Goal: Obtain resource: Download file/media

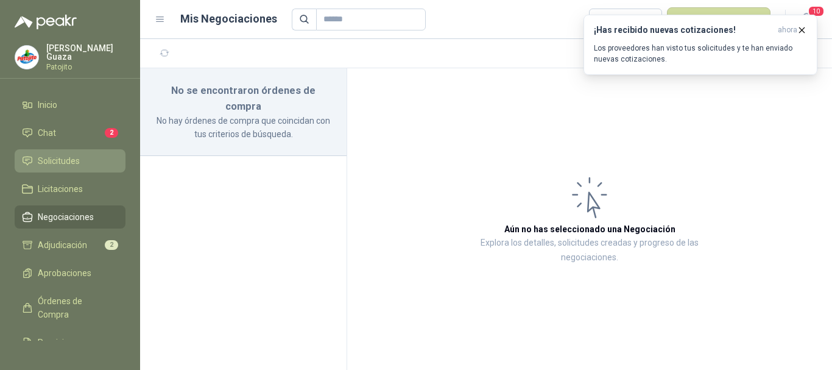
click at [67, 158] on span "Solicitudes" at bounding box center [59, 160] width 42 height 13
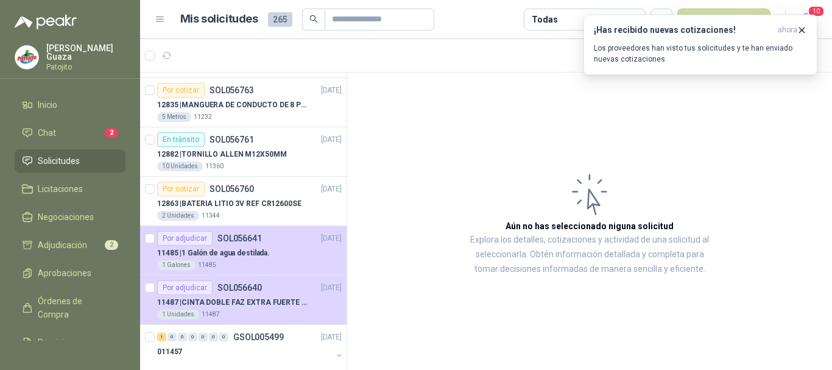
scroll to position [548, 0]
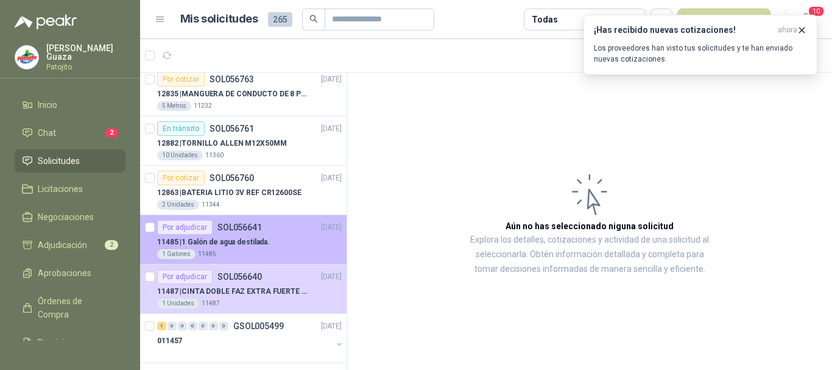
click at [222, 234] on div "Por adjudicar SOL056641" at bounding box center [209, 227] width 105 height 15
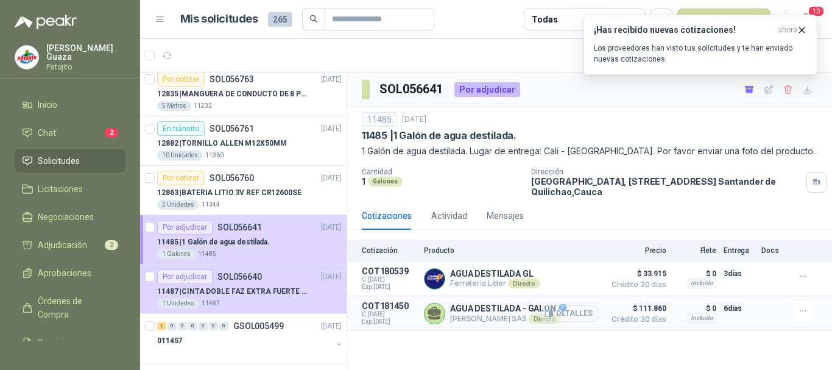
click at [577, 315] on button "Detalles" at bounding box center [569, 313] width 57 height 16
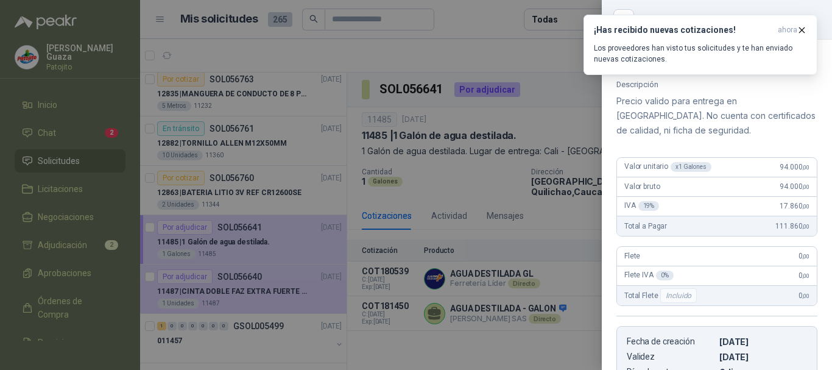
scroll to position [46, 0]
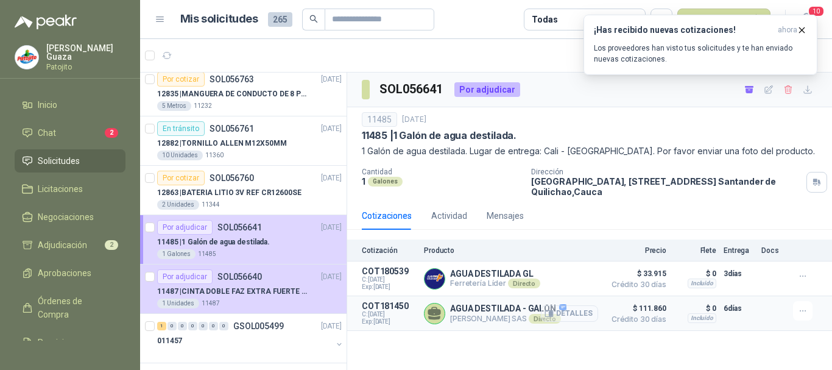
click at [567, 311] on button "Detalles" at bounding box center [569, 313] width 57 height 16
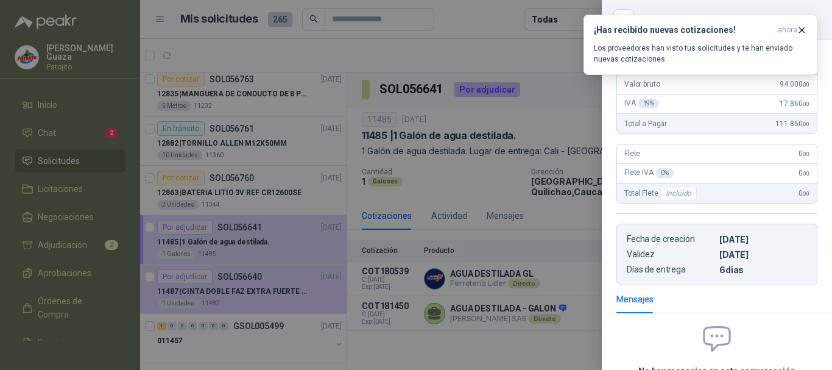
scroll to position [183, 0]
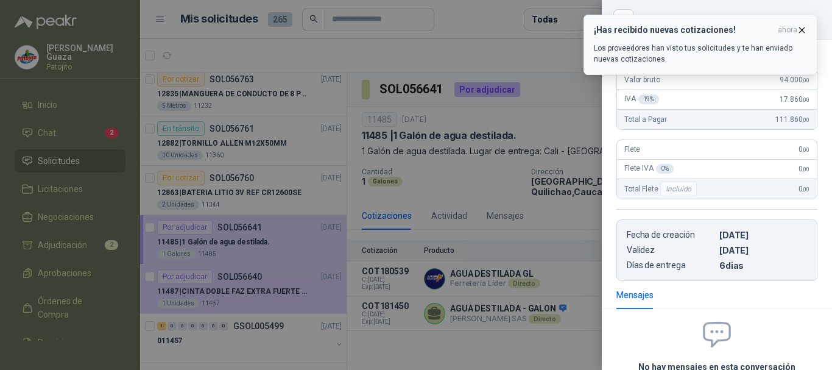
click at [803, 32] on icon "button" at bounding box center [802, 29] width 5 height 5
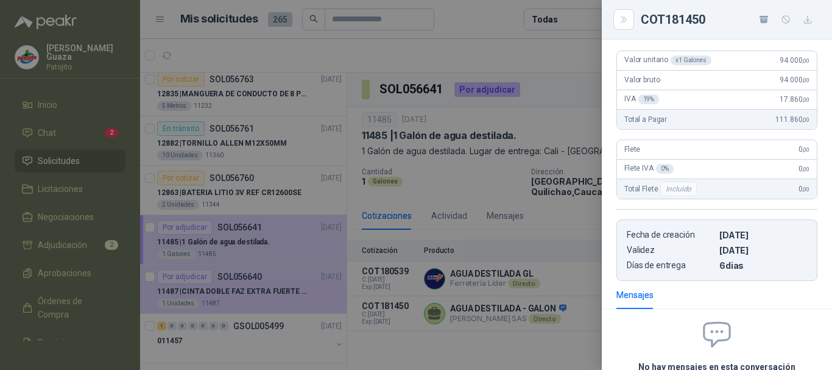
click at [532, 58] on div at bounding box center [416, 185] width 832 height 370
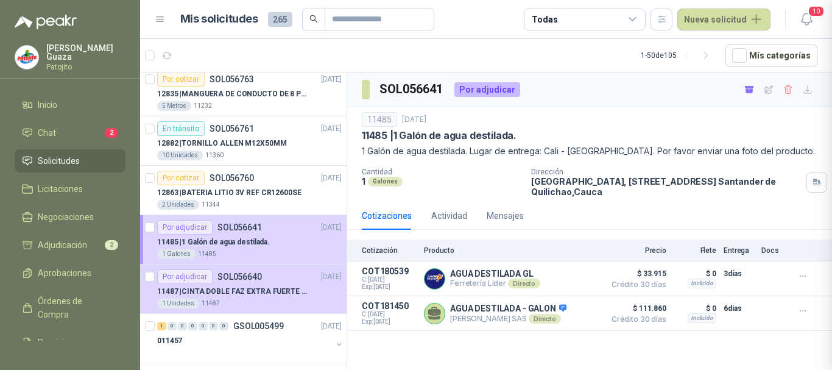
scroll to position [296, 0]
click at [567, 312] on button "Detalles" at bounding box center [569, 313] width 57 height 16
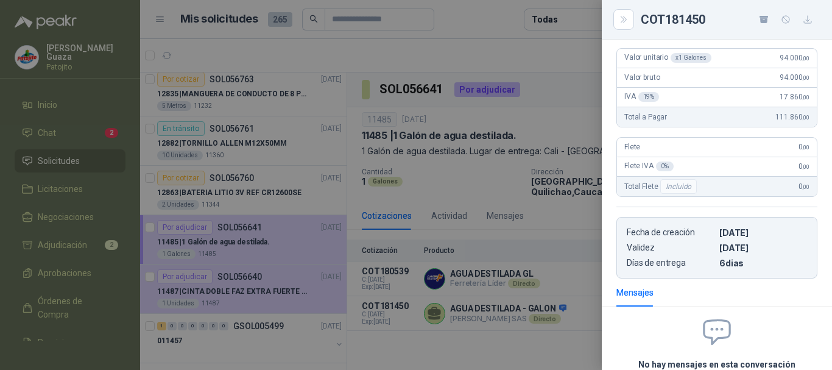
scroll to position [0, 0]
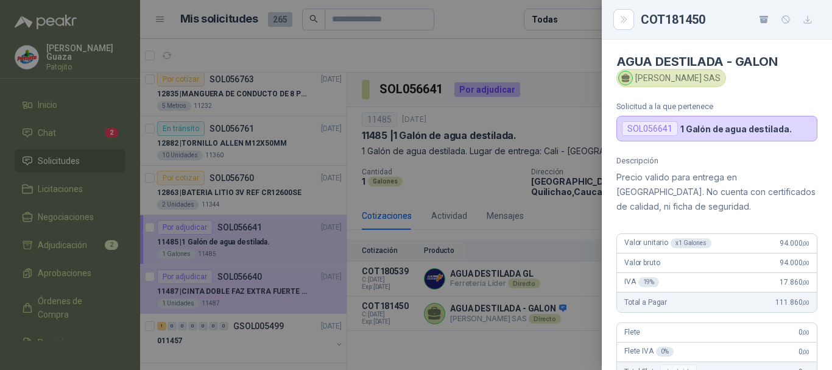
click at [527, 221] on div at bounding box center [416, 185] width 832 height 370
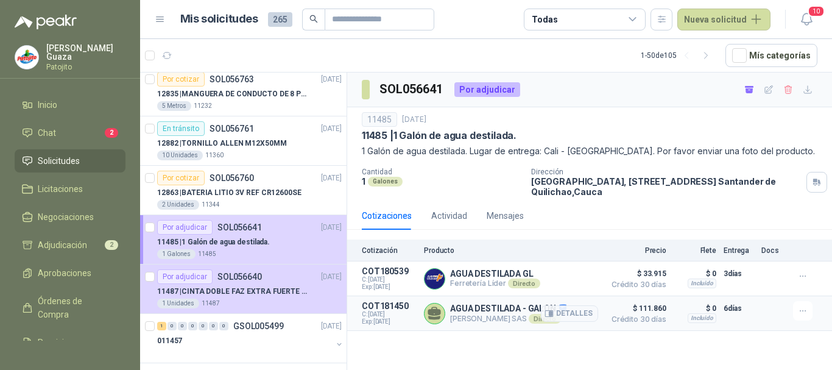
click at [390, 310] on p "COT181450" at bounding box center [389, 306] width 55 height 10
click at [462, 311] on p "AGUA DESTILADA - GALON" at bounding box center [508, 308] width 116 height 11
click at [439, 310] on icon at bounding box center [434, 311] width 13 height 9
click at [565, 311] on button "Detalles" at bounding box center [569, 313] width 57 height 16
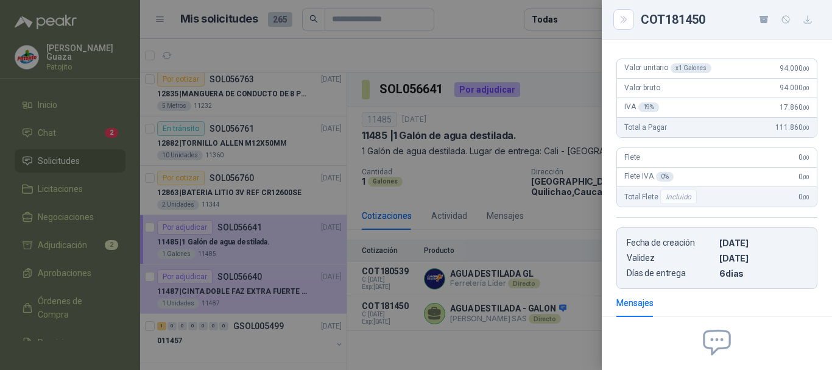
scroll to position [0, 0]
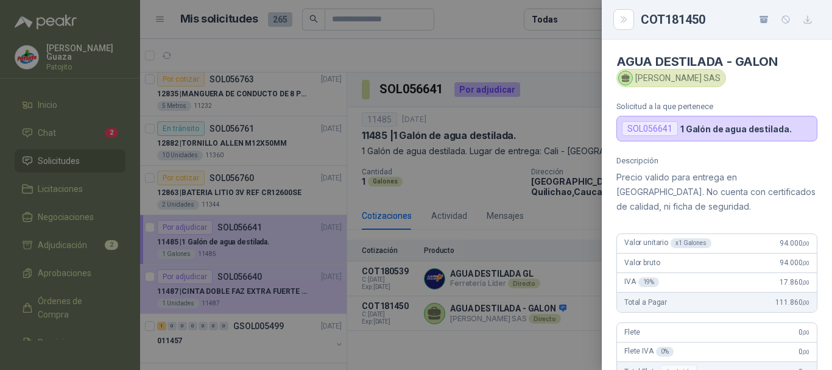
drag, startPoint x: 660, startPoint y: 132, endPoint x: 668, endPoint y: 122, distance: 12.6
click at [660, 131] on div "SOL056641" at bounding box center [650, 128] width 56 height 15
drag, startPoint x: 672, startPoint y: 80, endPoint x: 679, endPoint y: 80, distance: 7.3
click at [672, 80] on div "[PERSON_NAME] SAS" at bounding box center [671, 78] width 110 height 18
click at [708, 134] on div "SOL056641 1 Galón de agua destilada." at bounding box center [716, 129] width 201 height 26
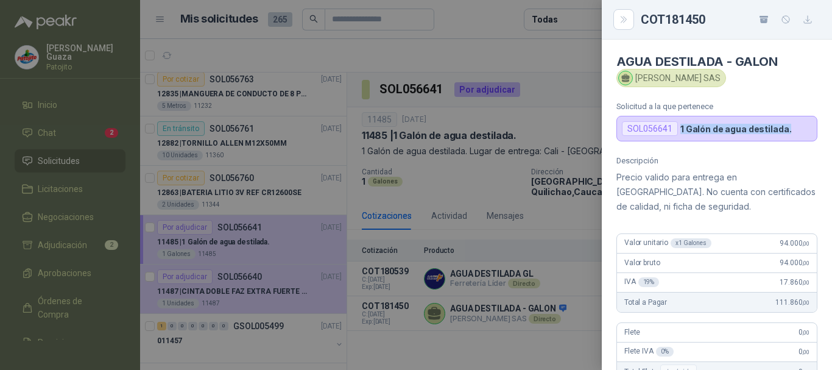
drag, startPoint x: 680, startPoint y: 130, endPoint x: 785, endPoint y: 130, distance: 105.4
click at [785, 130] on p "1 Galón de agua destilada." at bounding box center [735, 129] width 111 height 10
copy p "1 Galón de agua destilada."
click at [549, 64] on div at bounding box center [416, 185] width 832 height 370
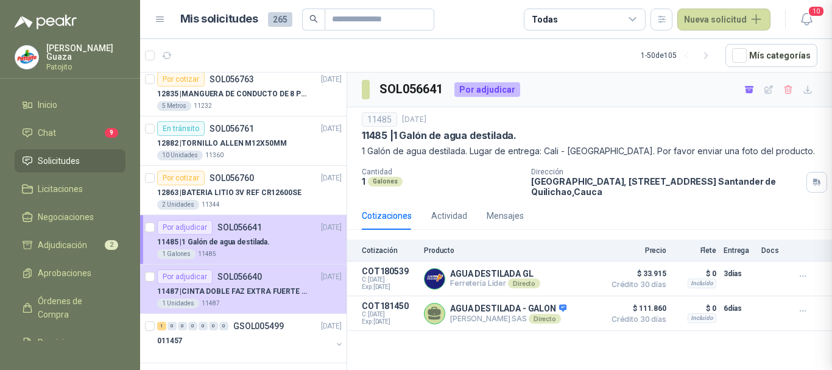
scroll to position [296, 0]
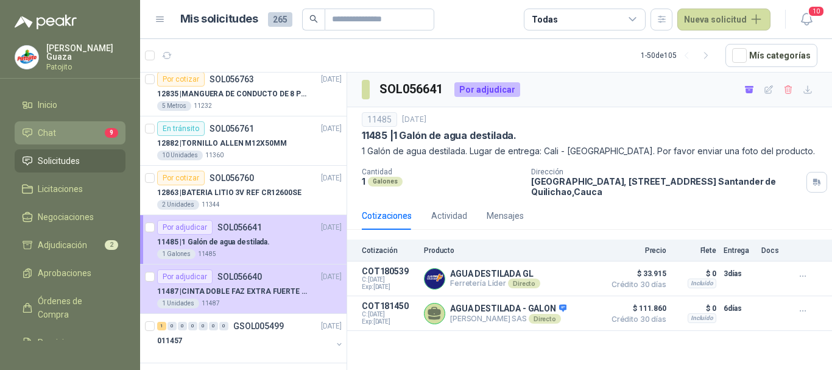
click at [29, 133] on icon at bounding box center [27, 132] width 11 height 11
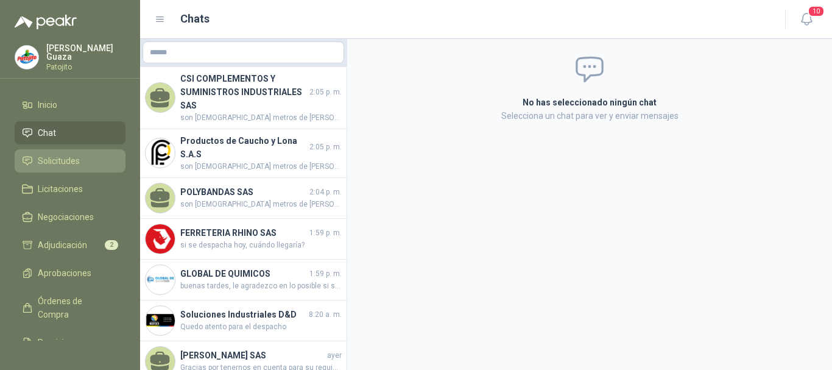
click at [38, 164] on span "Solicitudes" at bounding box center [59, 160] width 42 height 13
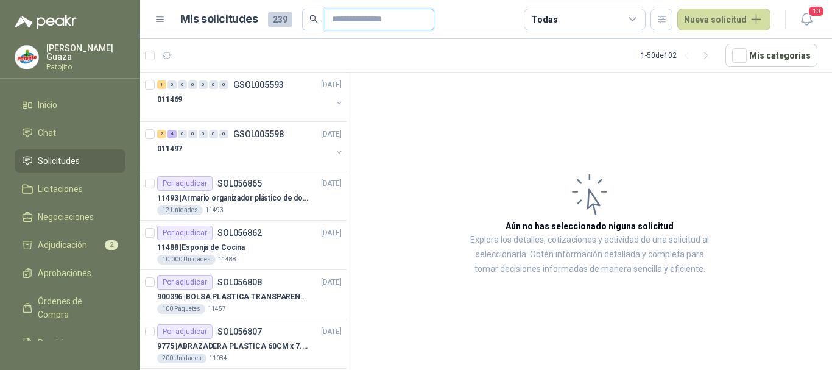
click at [333, 16] on input "text" at bounding box center [374, 19] width 85 height 21
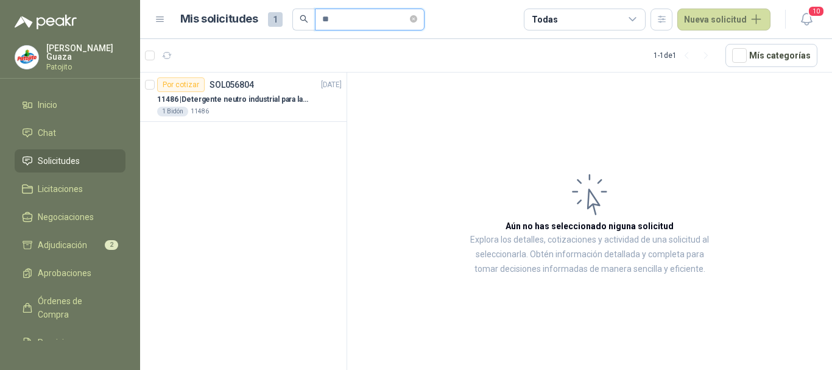
type input "*"
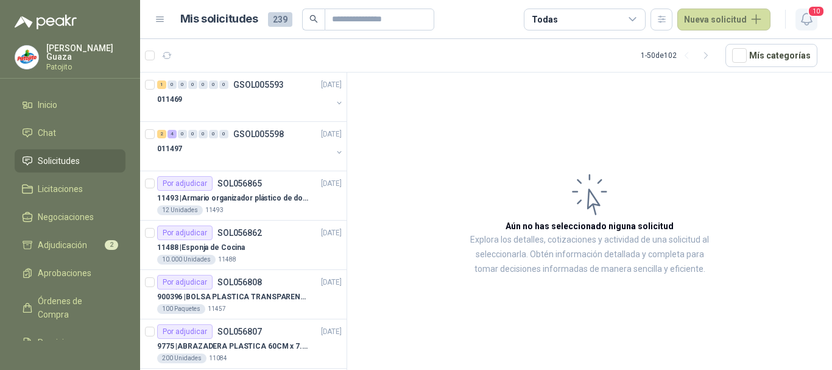
click at [800, 15] on icon "button" at bounding box center [806, 19] width 15 height 15
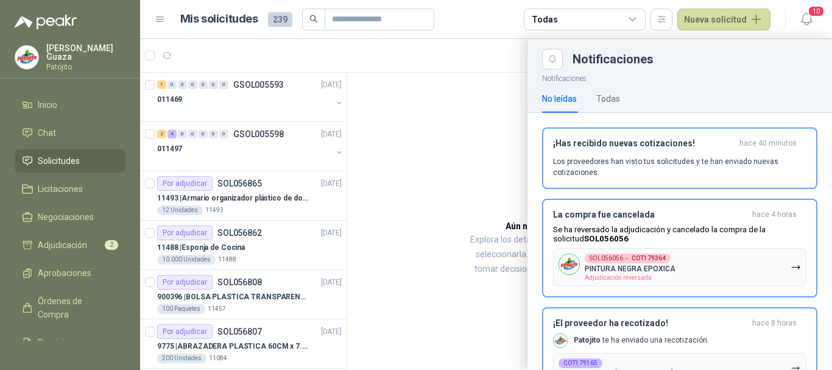
click at [469, 132] on div at bounding box center [486, 204] width 692 height 331
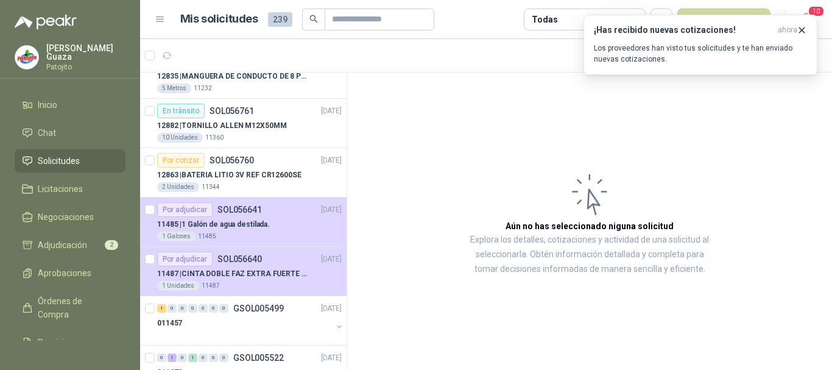
scroll to position [426, 0]
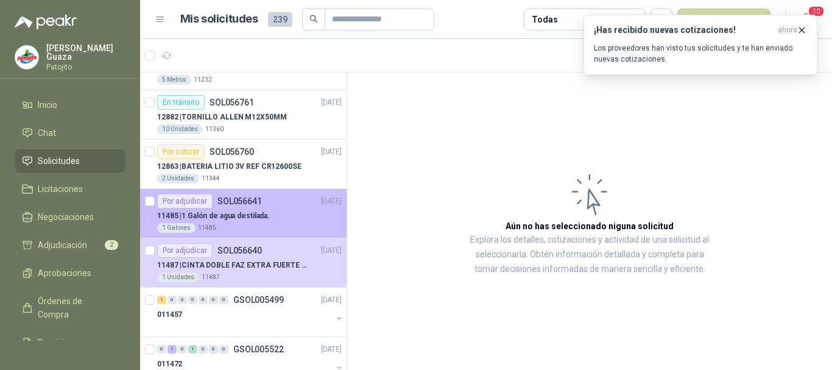
click at [261, 194] on div "Por adjudicar SOL056641 [DATE]" at bounding box center [249, 201] width 185 height 15
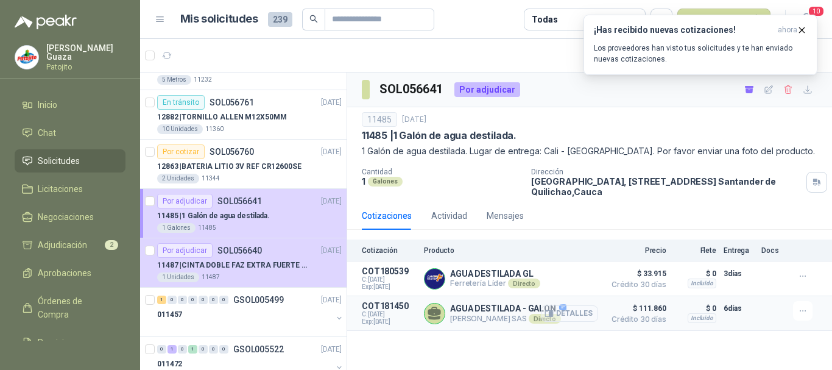
click at [576, 317] on button "Detalles" at bounding box center [569, 313] width 57 height 16
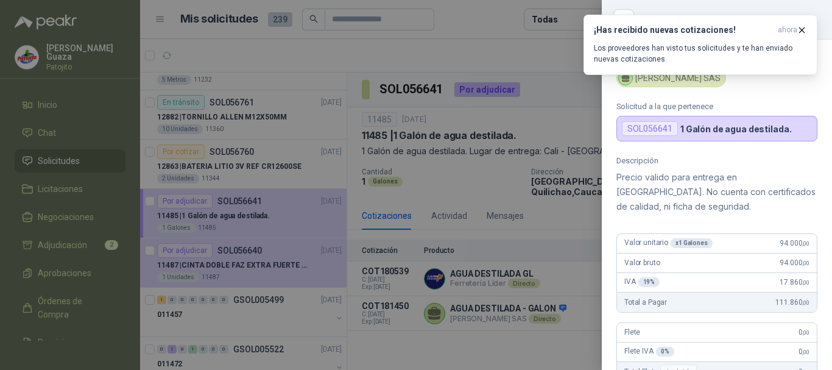
scroll to position [290, 0]
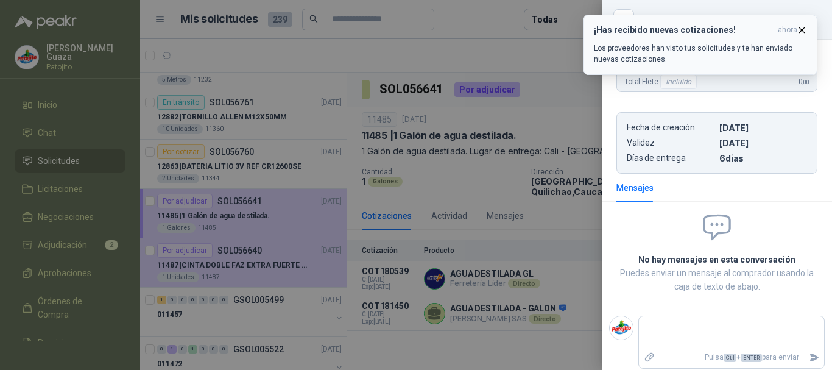
click at [798, 27] on icon "button" at bounding box center [802, 30] width 10 height 10
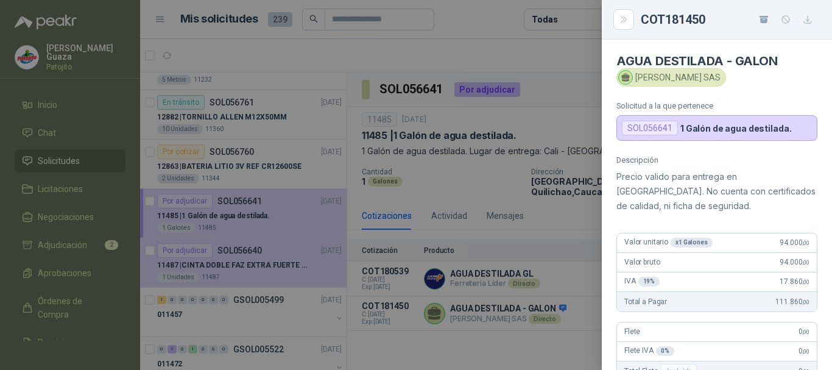
scroll to position [0, 0]
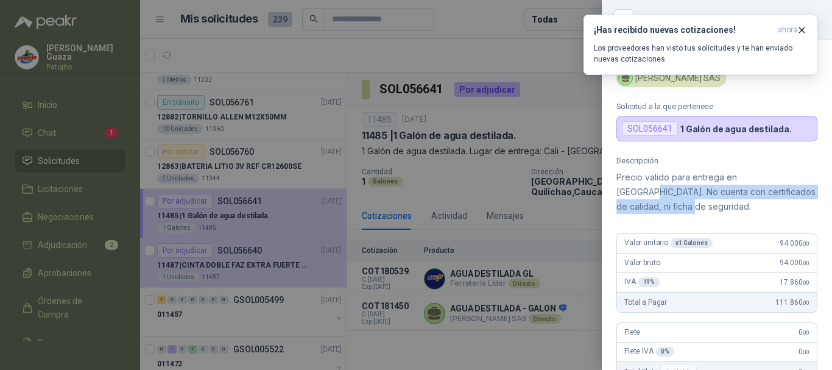
drag, startPoint x: 761, startPoint y: 175, endPoint x: 754, endPoint y: 200, distance: 26.0
click at [754, 200] on p "Precio valido para entrega en [GEOGRAPHIC_DATA]. No cuenta con certificados de …" at bounding box center [716, 192] width 201 height 44
copy p "No cuenta con certificados de calidad, ni ficha de seguridad."
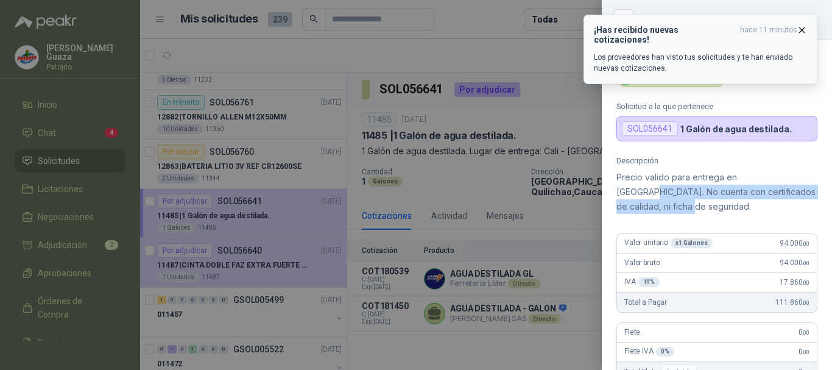
drag, startPoint x: 799, startPoint y: 26, endPoint x: 673, endPoint y: 51, distance: 127.8
click at [799, 26] on icon "button" at bounding box center [802, 30] width 10 height 10
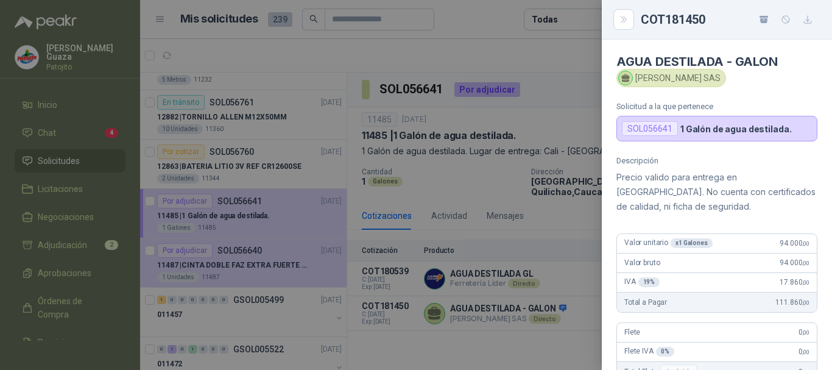
click at [557, 68] on div at bounding box center [416, 185] width 832 height 370
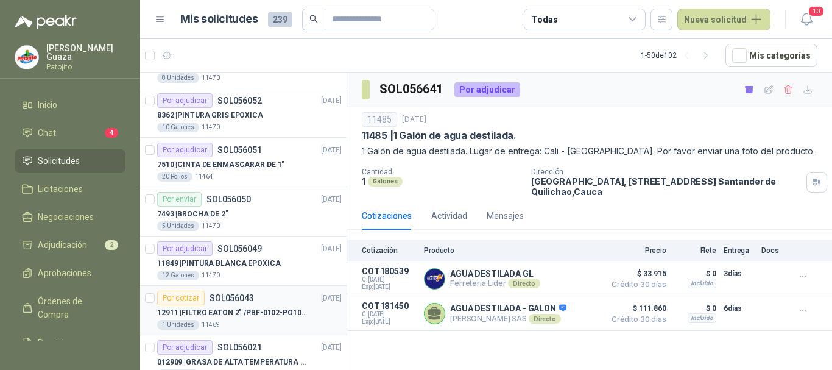
scroll to position [1987, 0]
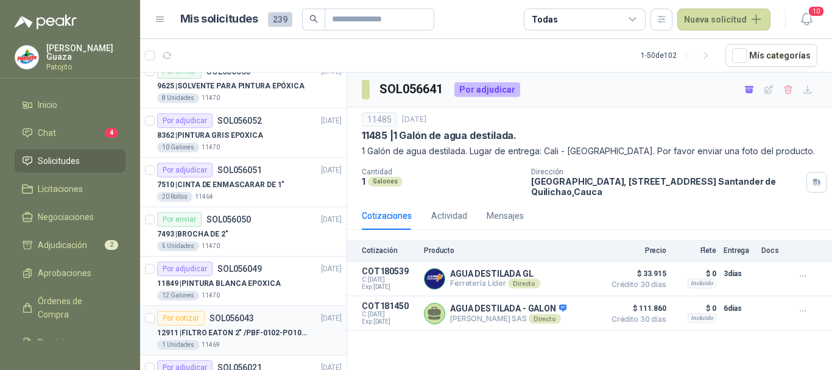
click at [261, 334] on p "12911 | FILTRO [PERSON_NAME] 2" /PBF-0102-PO10-020A" at bounding box center [233, 333] width 152 height 12
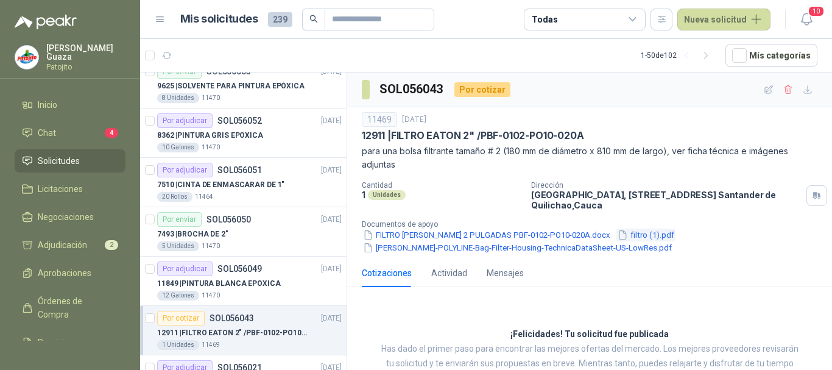
click at [616, 236] on button "filtro (1).pdf" at bounding box center [645, 234] width 59 height 13
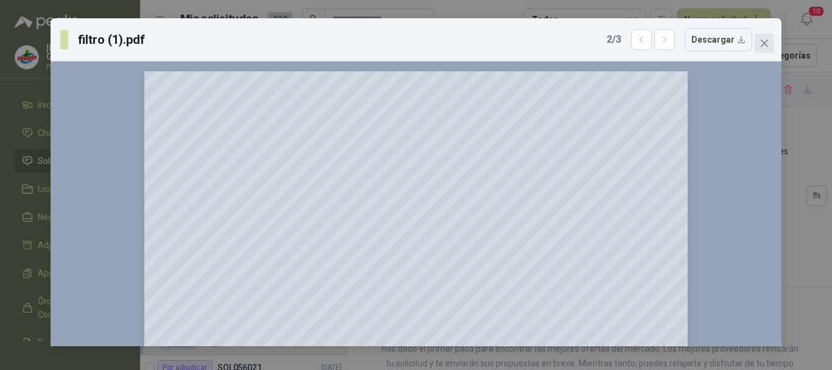
click at [764, 43] on icon "close" at bounding box center [764, 43] width 7 height 7
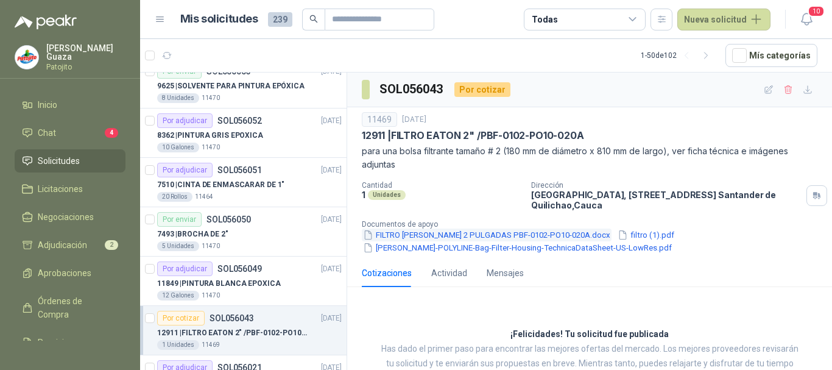
click at [475, 235] on button "FILTRO [PERSON_NAME] 2 PULGADAS PBF-0102-PO10-020A.docx" at bounding box center [487, 234] width 250 height 13
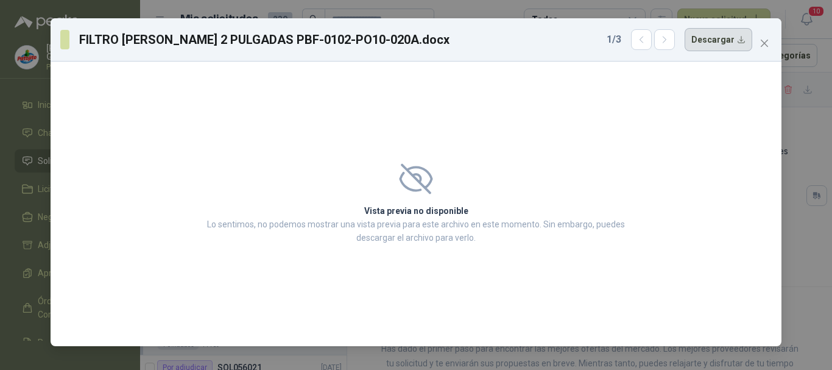
click at [736, 47] on button "Descargar" at bounding box center [719, 39] width 68 height 23
click at [763, 48] on icon "close" at bounding box center [765, 43] width 10 height 10
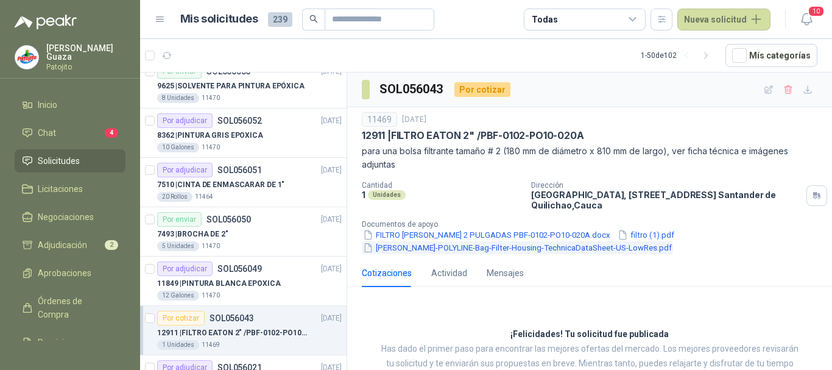
click at [426, 244] on button "[PERSON_NAME]-POLYLINE-Bag-Filter-Housing-TechnicaDataSheet-US-LowRes.pdf" at bounding box center [517, 247] width 311 height 13
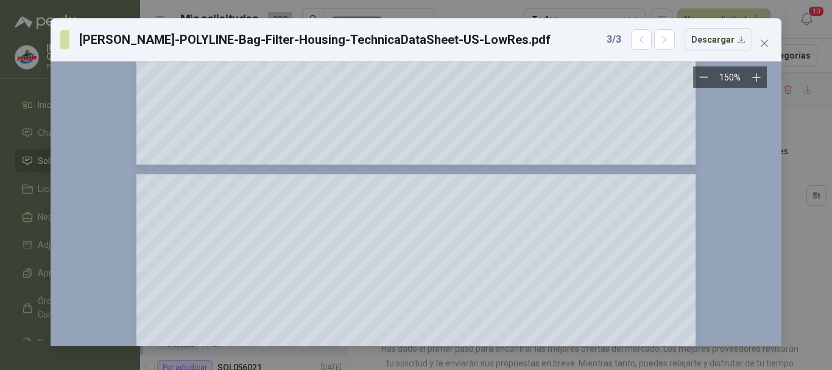
scroll to position [609, 0]
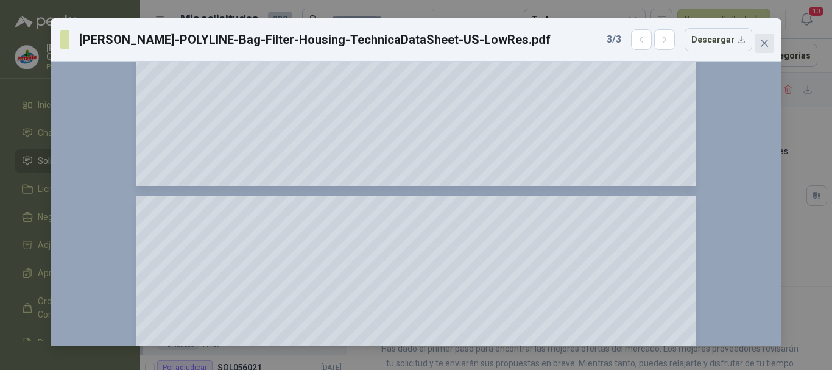
click at [761, 44] on icon "close" at bounding box center [765, 43] width 10 height 10
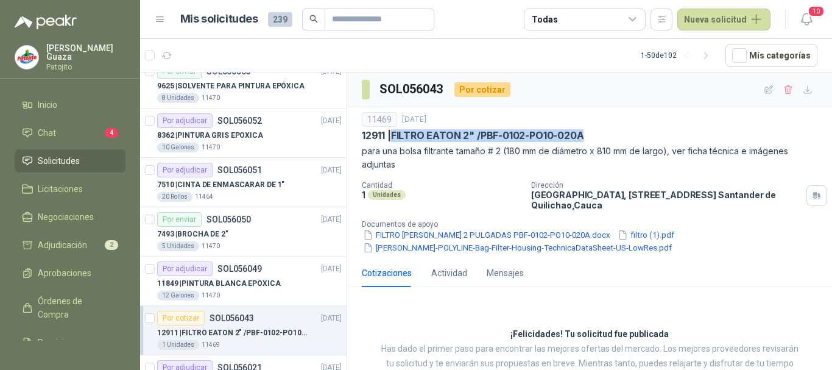
drag, startPoint x: 394, startPoint y: 134, endPoint x: 588, endPoint y: 139, distance: 194.4
click at [588, 139] on div "12911 | FILTRO [PERSON_NAME] 2" /PBF-0102-PO10-020A" at bounding box center [590, 135] width 456 height 13
copy p "FILTRO EATON 2" /PBF-0102-PO10-020A"
click at [447, 161] on p "para una bolsa filtrante tamaño # 2 (180 mm de diámetro x 810 mm de largo), ver…" at bounding box center [590, 157] width 456 height 27
drag, startPoint x: 396, startPoint y: 136, endPoint x: 593, endPoint y: 138, distance: 197.4
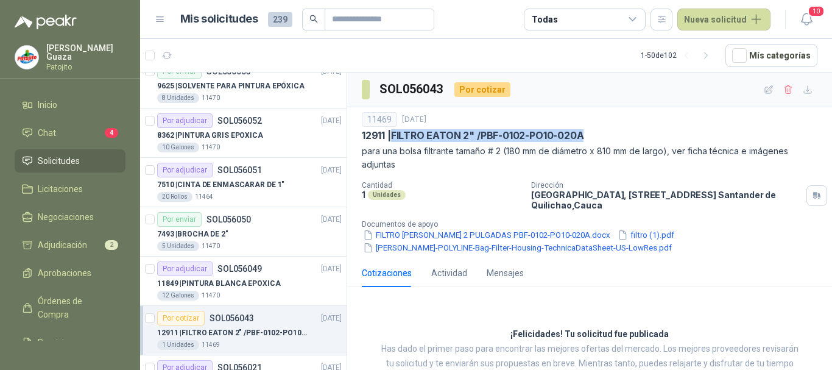
click at [593, 138] on div "12911 | FILTRO [PERSON_NAME] 2" /PBF-0102-PO10-020A" at bounding box center [590, 135] width 456 height 13
copy p "FILTRO EATON 2" /PBF-0102-PO10-020A"
click at [585, 247] on button "[PERSON_NAME]-POLYLINE-Bag-Filter-Housing-TechnicaDataSheet-US-LowRes.pdf" at bounding box center [517, 247] width 311 height 13
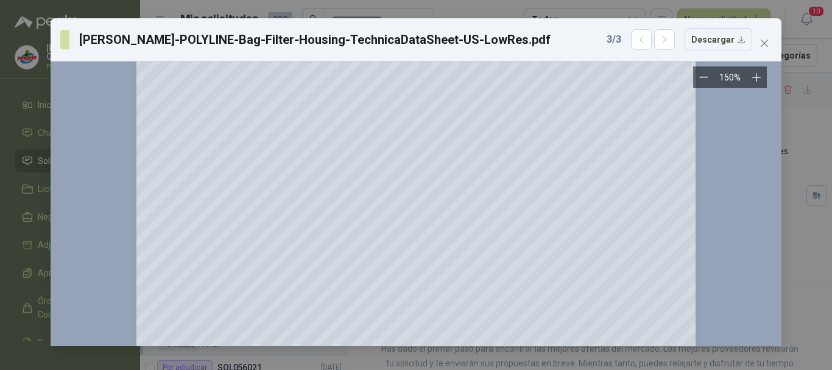
scroll to position [149, 0]
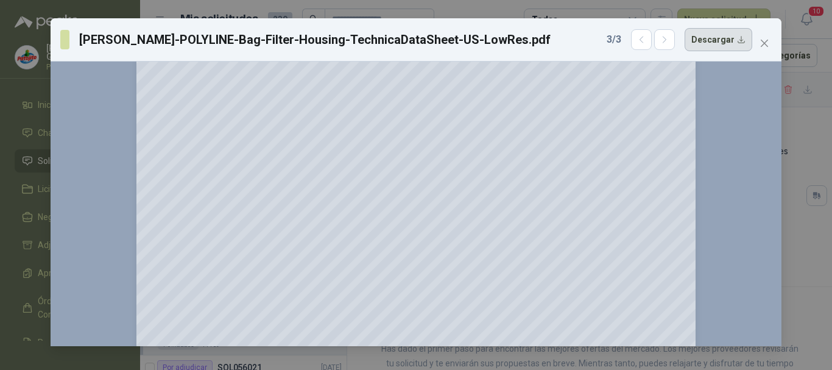
click at [738, 42] on button "Descargar" at bounding box center [719, 39] width 68 height 23
click at [757, 40] on span "Close" at bounding box center [764, 43] width 19 height 10
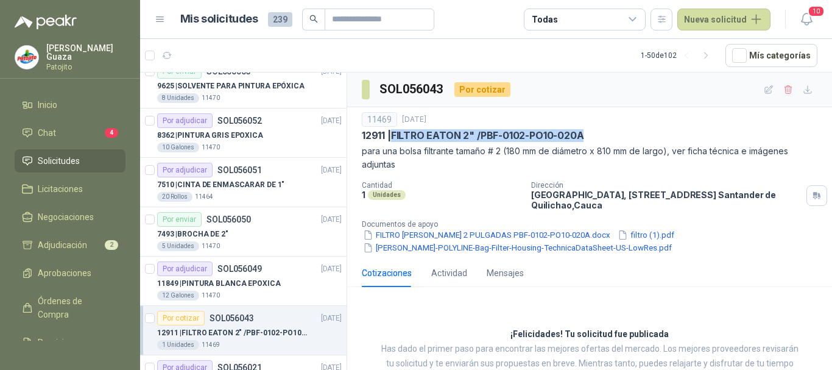
drag, startPoint x: 547, startPoint y: 245, endPoint x: 105, endPoint y: 356, distance: 455.8
click at [105, 356] on div "[PERSON_NAME] Inicio Chat 4 Solicitudes Licitaciones Negociaciones Adjudicación…" at bounding box center [416, 185] width 832 height 370
drag, startPoint x: 521, startPoint y: 247, endPoint x: 108, endPoint y: 276, distance: 414.0
click at [108, 276] on div "[PERSON_NAME] Inicio Chat 4 Solicitudes Licitaciones Negociaciones Adjudicación…" at bounding box center [416, 185] width 832 height 370
click at [658, 273] on div "Cotizaciones Actividad Mensajes" at bounding box center [590, 273] width 456 height 28
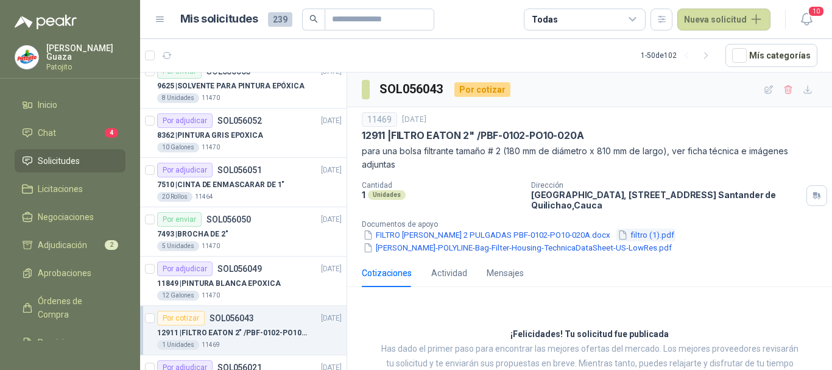
click at [616, 234] on button "filtro (1).pdf" at bounding box center [645, 234] width 59 height 13
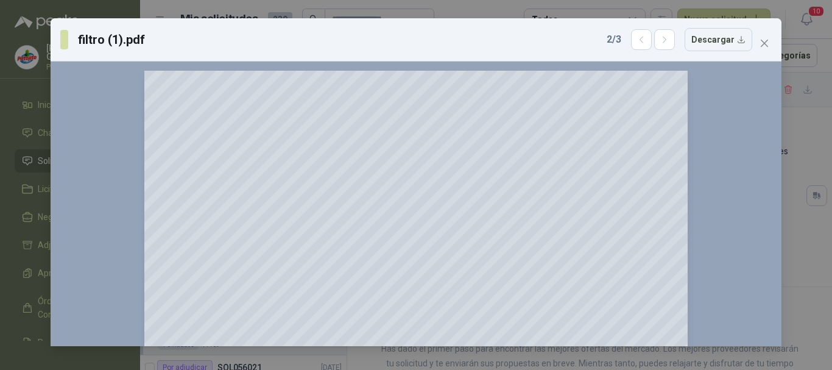
scroll to position [0, 0]
click at [710, 41] on button "Descargar" at bounding box center [719, 39] width 68 height 23
click at [773, 44] on span "Close" at bounding box center [764, 43] width 19 height 10
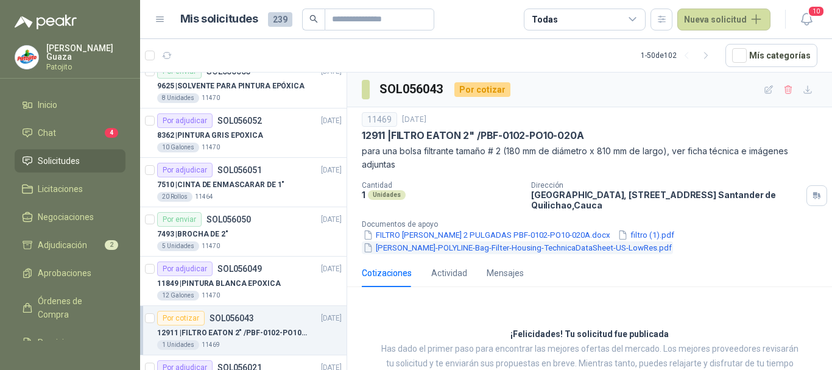
click at [435, 247] on button "[PERSON_NAME]-POLYLINE-Bag-Filter-Housing-TechnicaDataSheet-US-LowRes.pdf" at bounding box center [517, 247] width 311 height 13
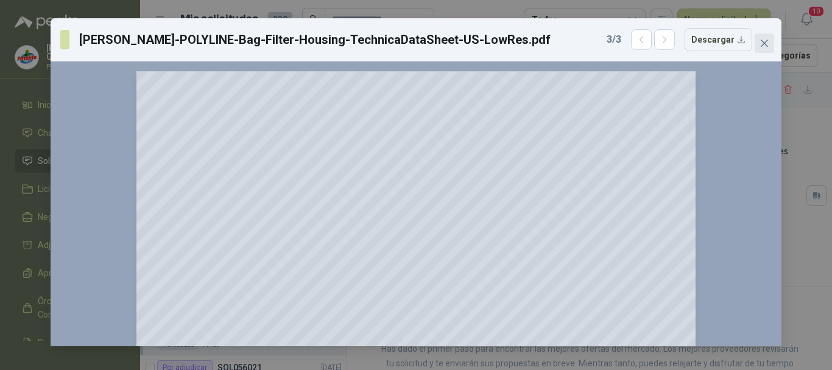
click at [769, 41] on span "Close" at bounding box center [764, 43] width 19 height 10
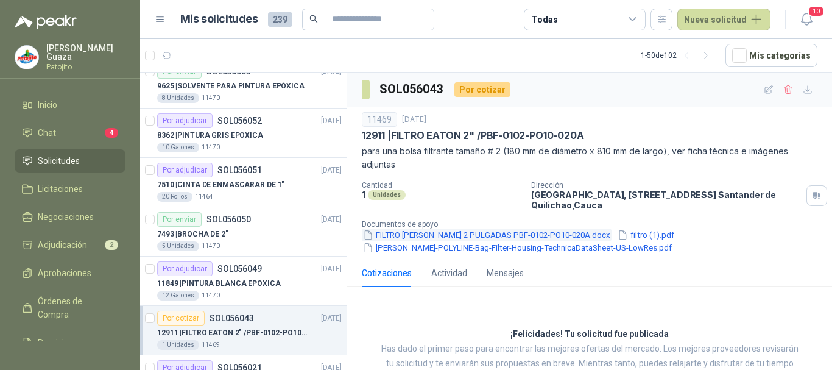
click at [439, 230] on button "FILTRO [PERSON_NAME] 2 PULGADAS PBF-0102-PO10-020A.docx" at bounding box center [487, 234] width 250 height 13
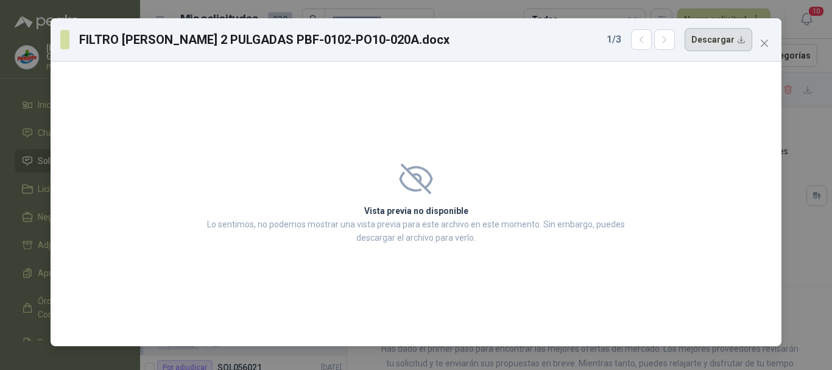
click at [738, 38] on button "Descargar" at bounding box center [719, 39] width 68 height 23
click at [701, 35] on button "Descargar" at bounding box center [719, 39] width 68 height 23
